Goal: Information Seeking & Learning: Find specific fact

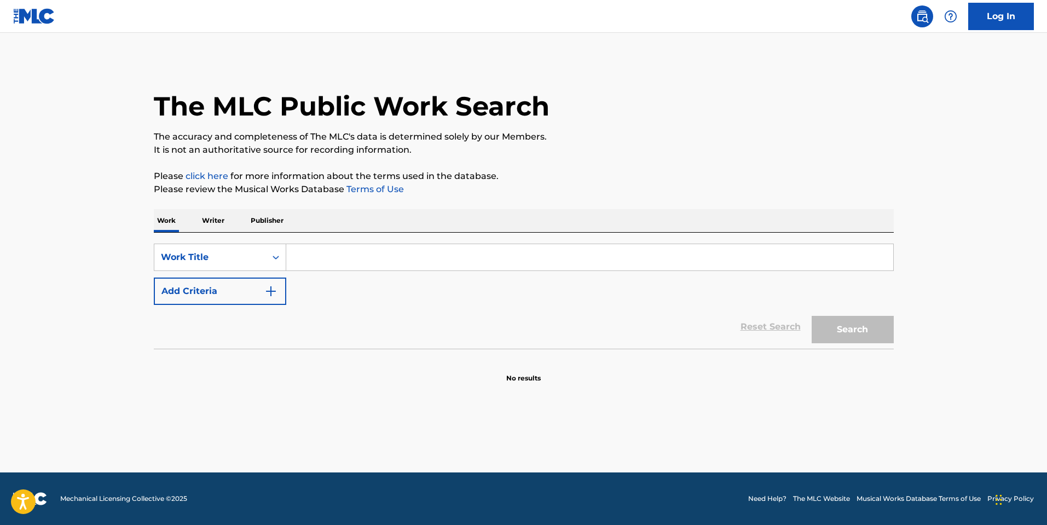
click at [387, 263] on input "Search Form" at bounding box center [589, 257] width 607 height 26
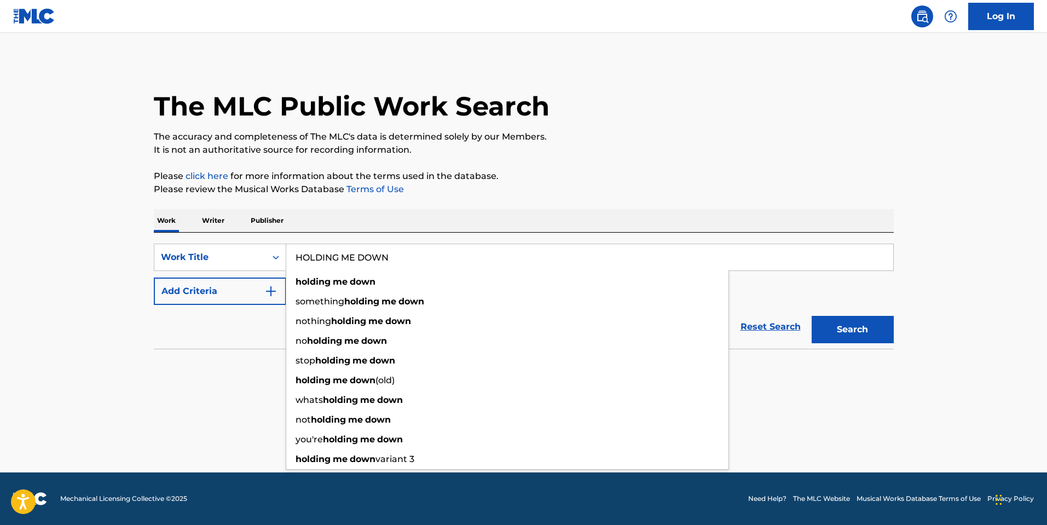
type input "HOLDING ME DOWN"
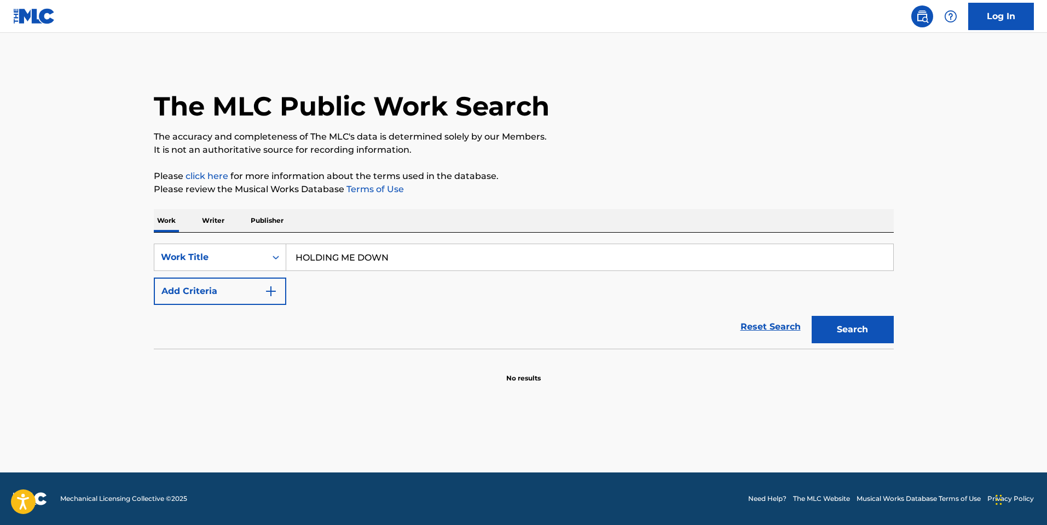
click at [241, 291] on button "Add Criteria" at bounding box center [220, 291] width 133 height 27
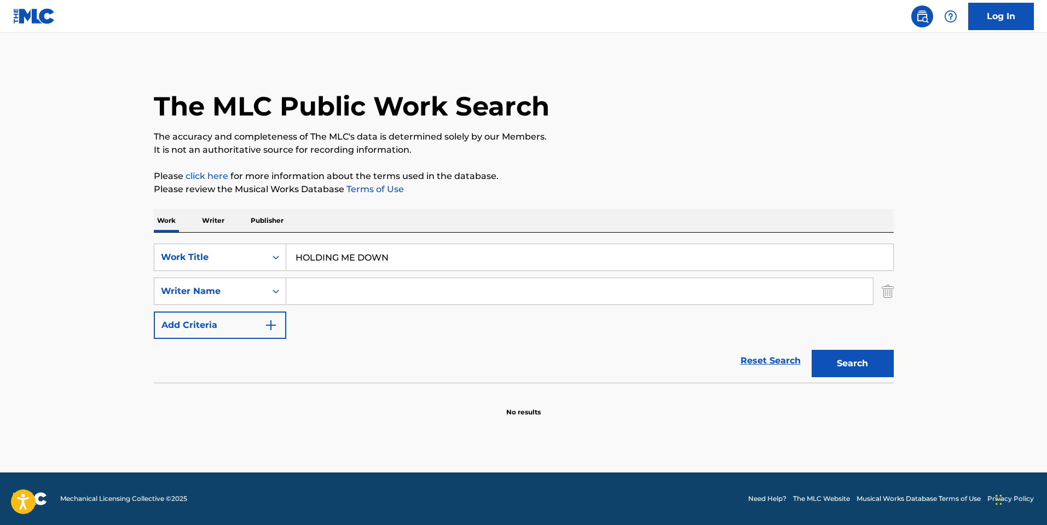
click at [319, 285] on input "Search Form" at bounding box center [579, 291] width 587 height 26
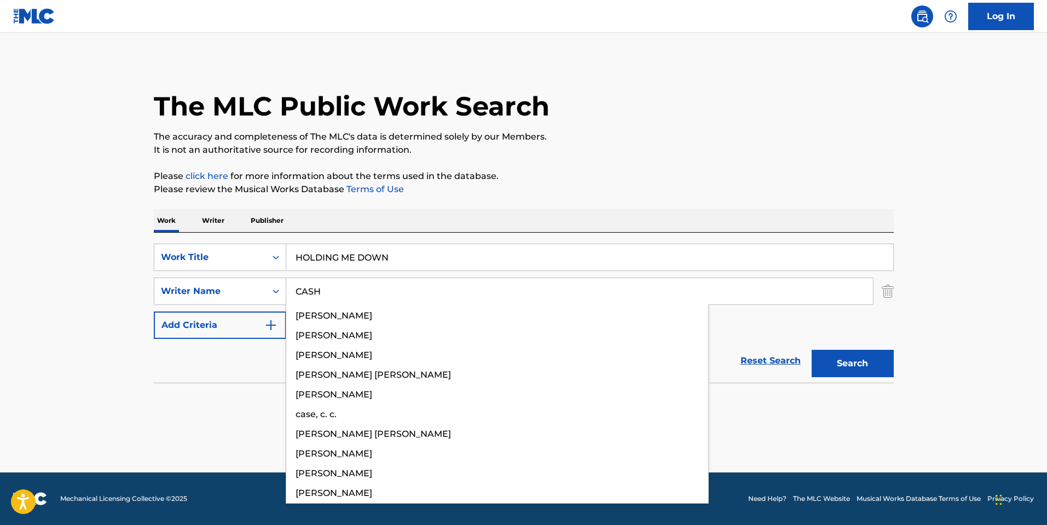
type input "CASH"
click at [812, 350] on button "Search" at bounding box center [853, 363] width 82 height 27
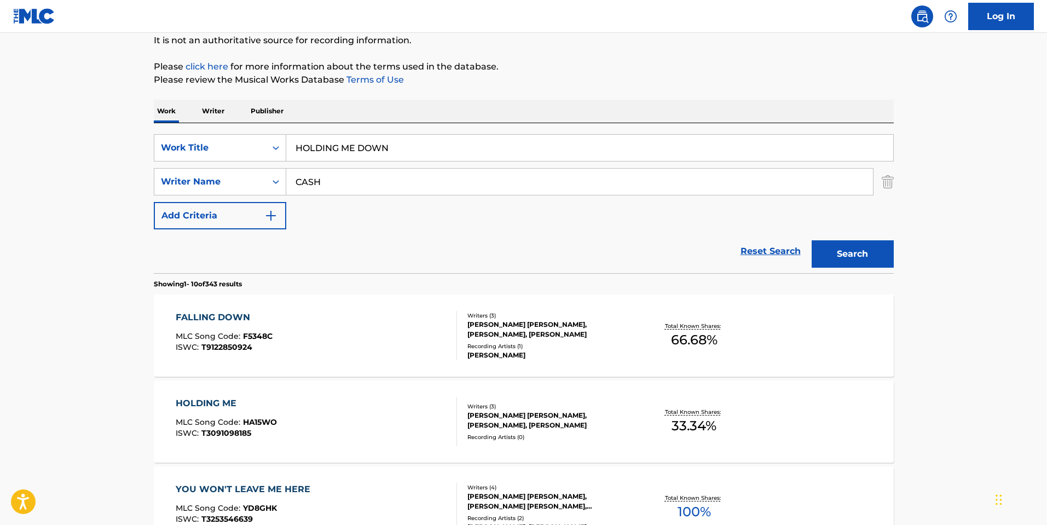
scroll to position [55, 0]
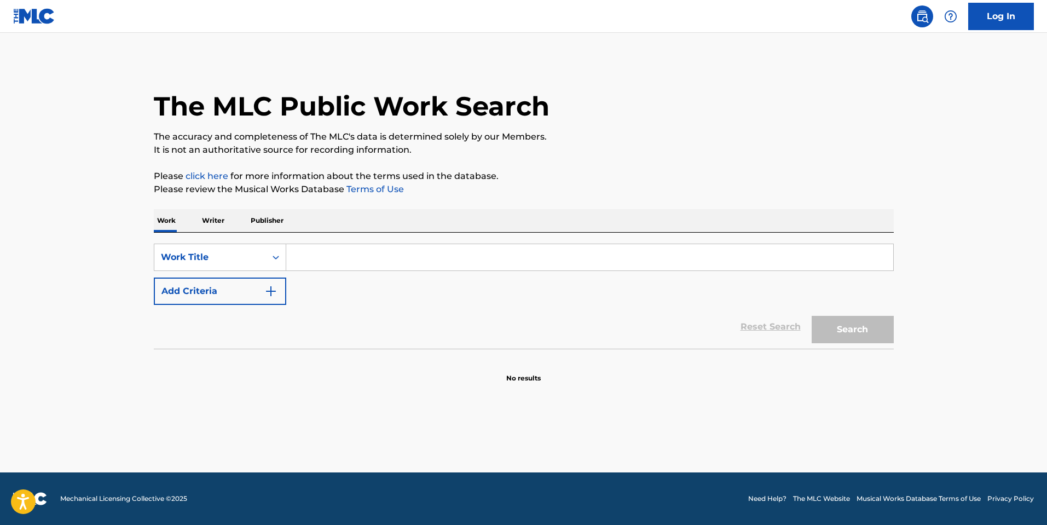
click at [347, 263] on input "Search Form" at bounding box center [589, 257] width 607 height 26
paste input "COSMOGRAPH ARTIFICIAL SHANGRI"
type input "COSMOGRAPH ARTIFICIAL SHANGRI"
click at [812, 316] on button "Search" at bounding box center [853, 329] width 82 height 27
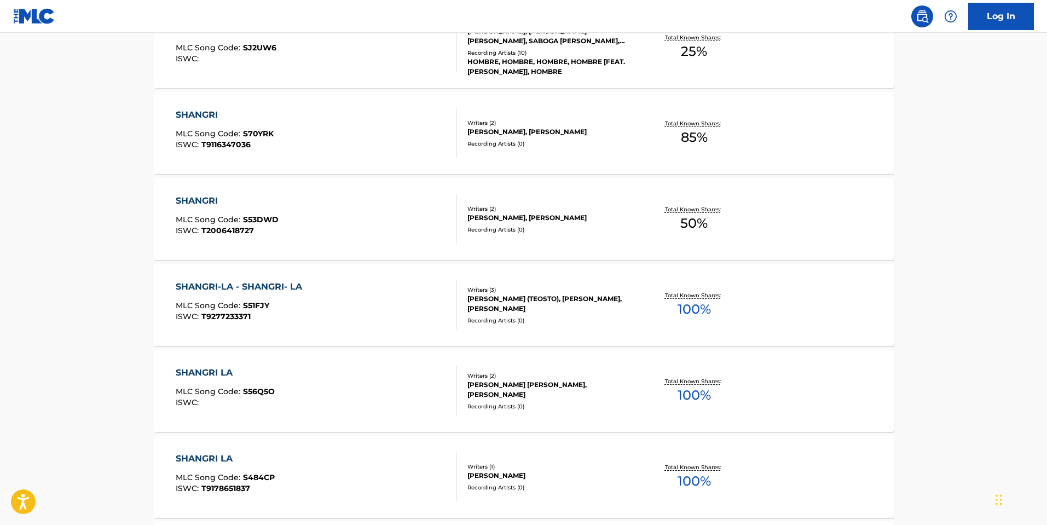
scroll to position [657, 0]
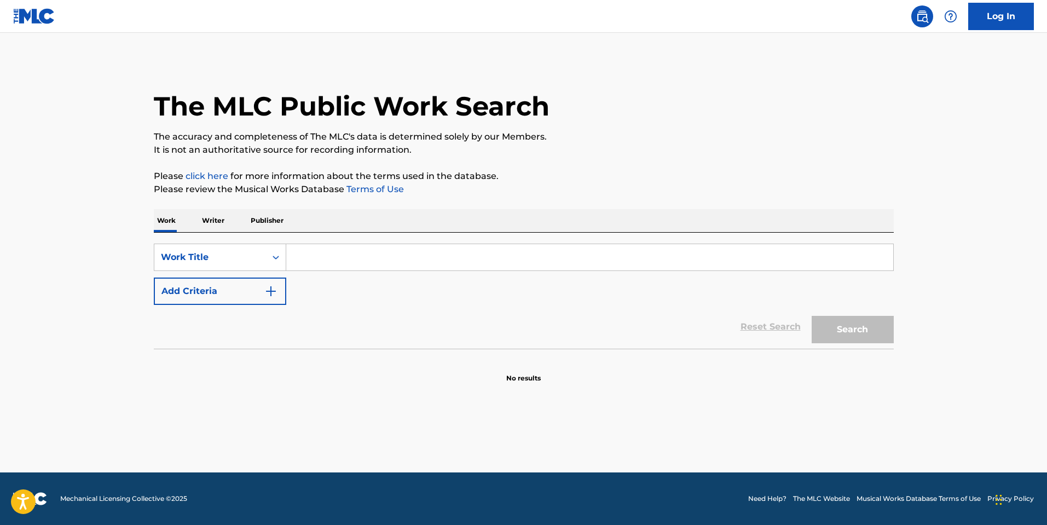
click at [420, 262] on input "Search Form" at bounding box center [589, 257] width 607 height 26
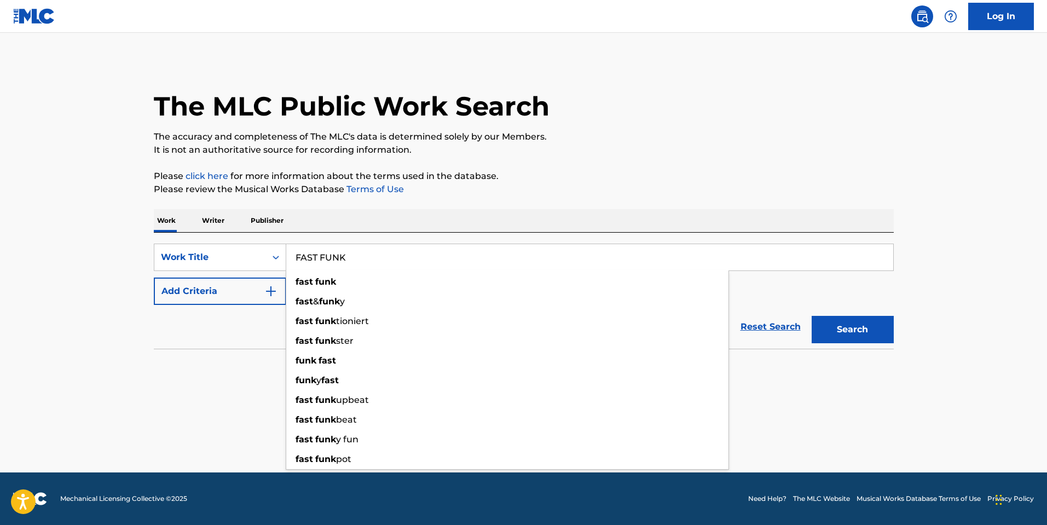
type input "FAST FUNK"
click at [812, 316] on button "Search" at bounding box center [853, 329] width 82 height 27
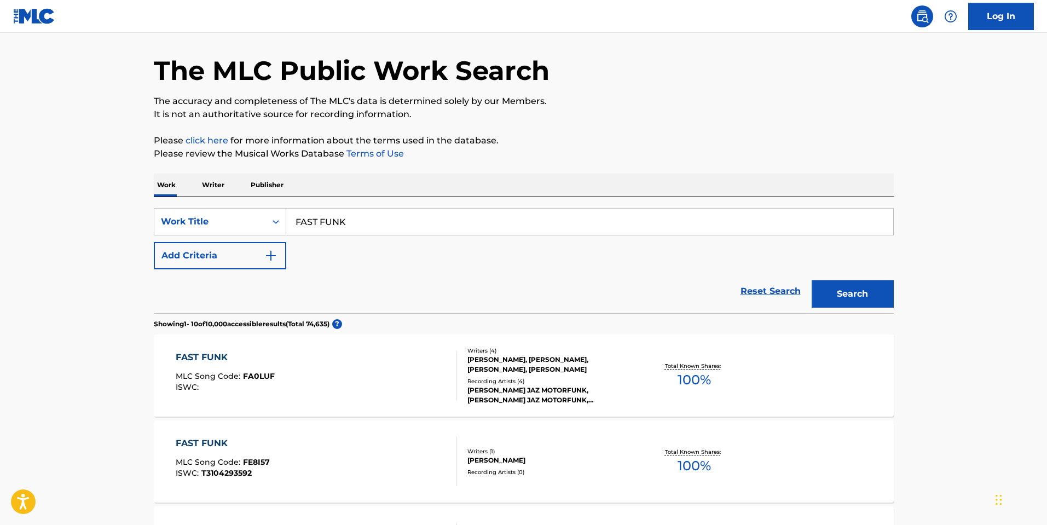
scroll to position [55, 0]
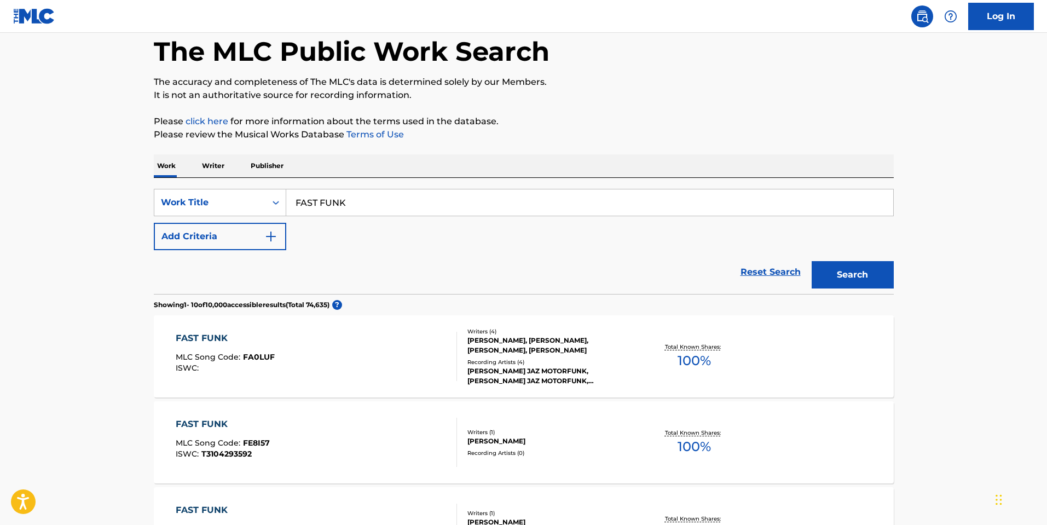
click at [459, 352] on div "Writers ( 4 ) TREMBLAY JASMIN, DOYON SIMON, LEVESQUE PHILIPPE, CAYER FRANK Reco…" at bounding box center [545, 356] width 176 height 59
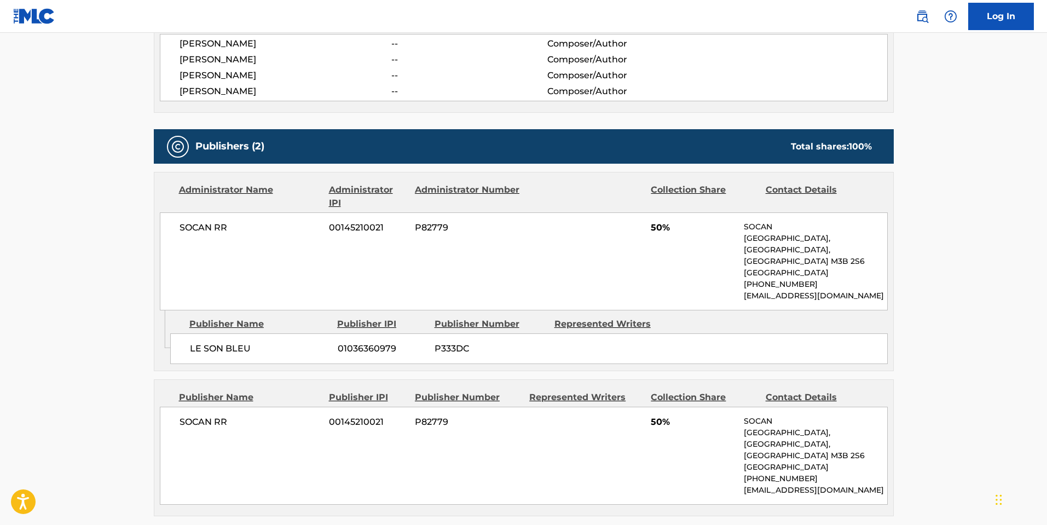
scroll to position [438, 0]
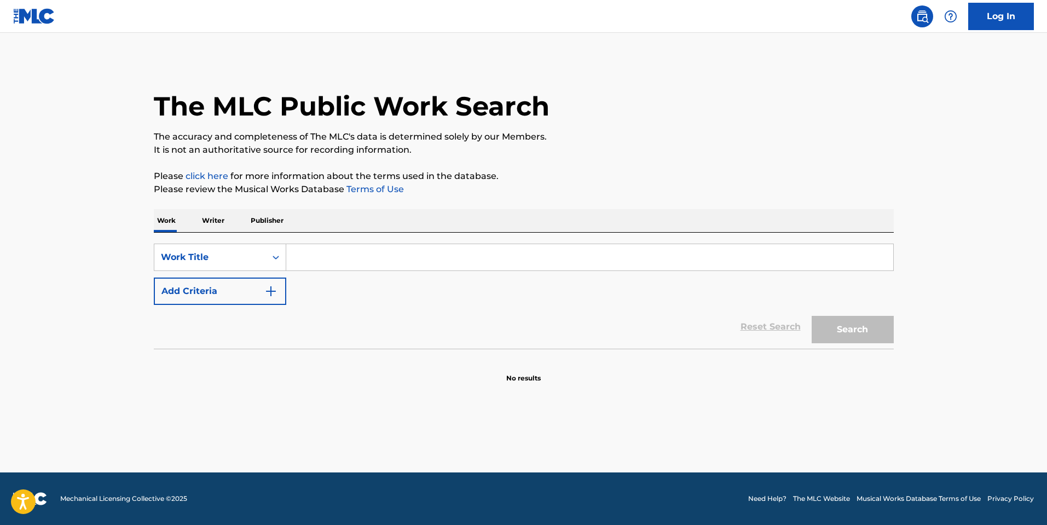
drag, startPoint x: 370, startPoint y: 283, endPoint x: 370, endPoint y: 262, distance: 20.8
click at [370, 267] on div "SearchWithCriteriacff989ea-51c0-47c8-a5df-18b741eab2c4 Work Title Add Criteria" at bounding box center [524, 274] width 740 height 61
click at [370, 262] on input "Search Form" at bounding box center [589, 257] width 607 height 26
paste input "Chrome Hearts </3"
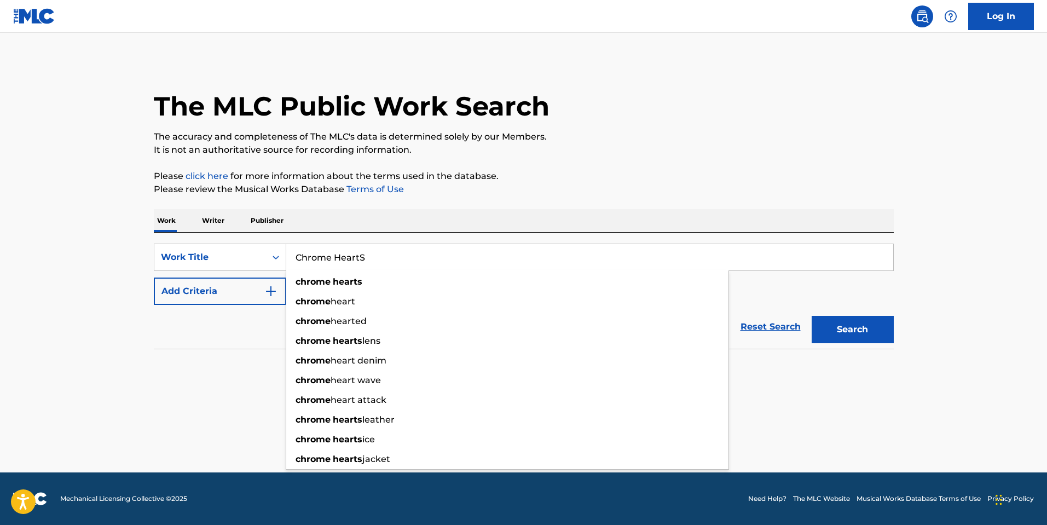
type input "Chrome HeartS"
click at [696, 178] on p "Please click here for more information about the terms used in the database." at bounding box center [524, 176] width 740 height 13
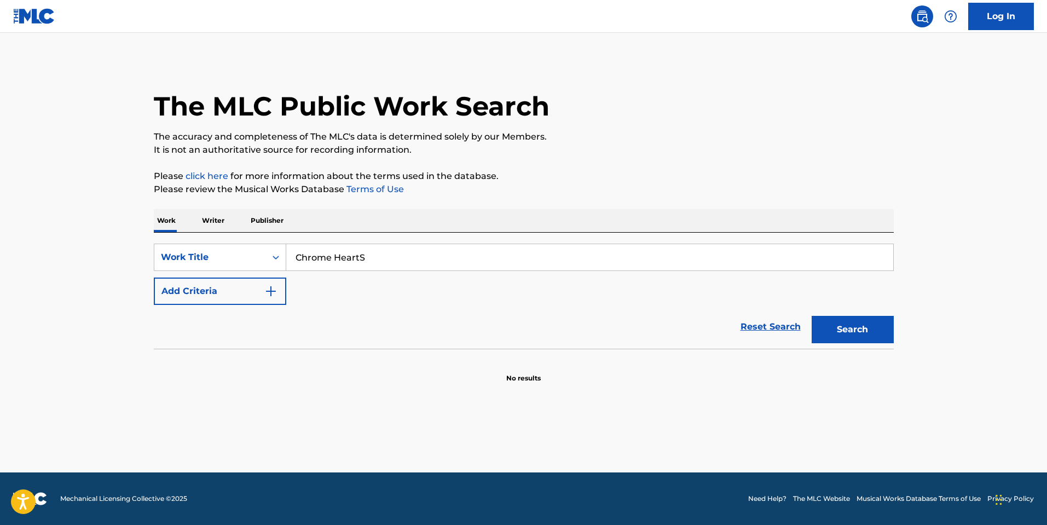
click at [197, 297] on button "Add Criteria" at bounding box center [220, 291] width 133 height 27
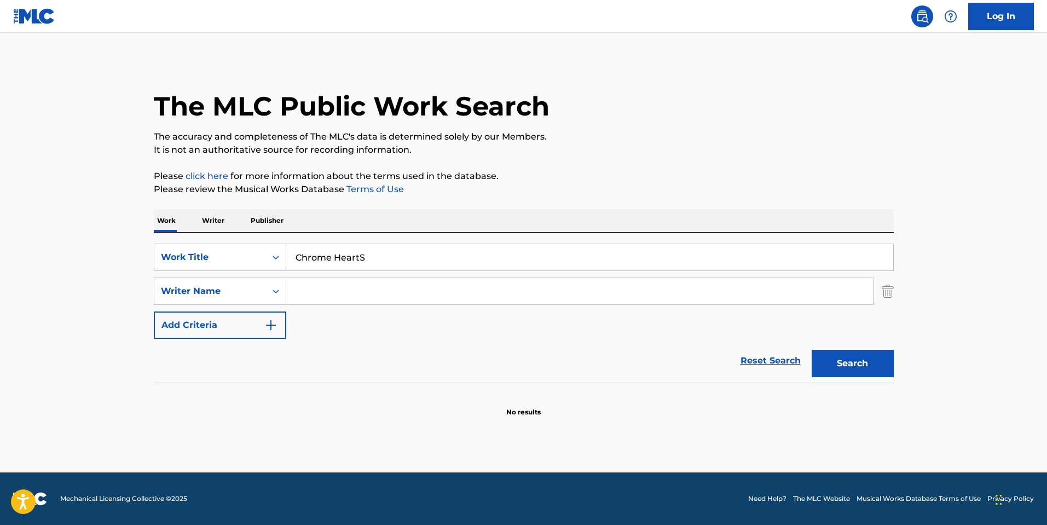
click at [418, 293] on input "Search Form" at bounding box center [579, 291] width 587 height 26
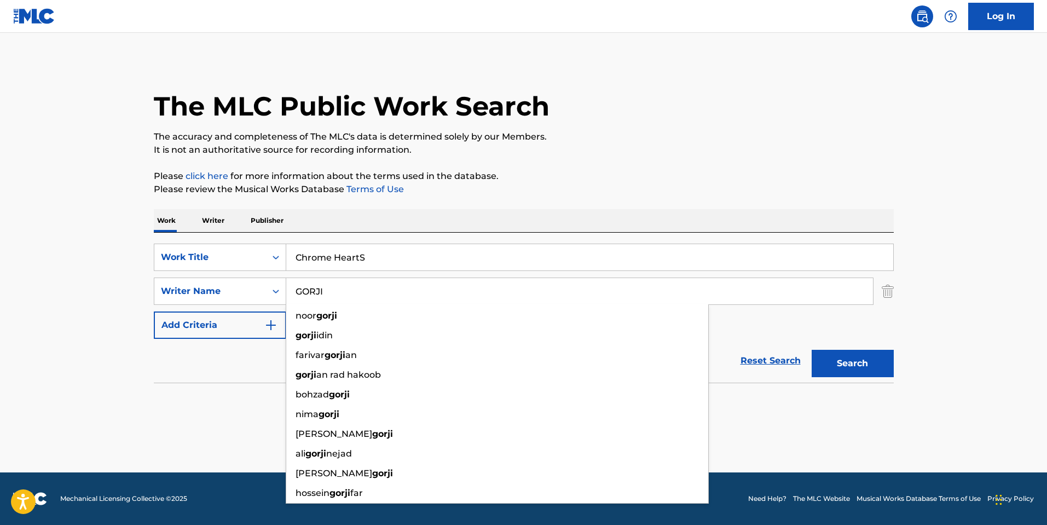
type input "GORJI"
click at [812, 350] on button "Search" at bounding box center [853, 363] width 82 height 27
